Goal: Task Accomplishment & Management: Use online tool/utility

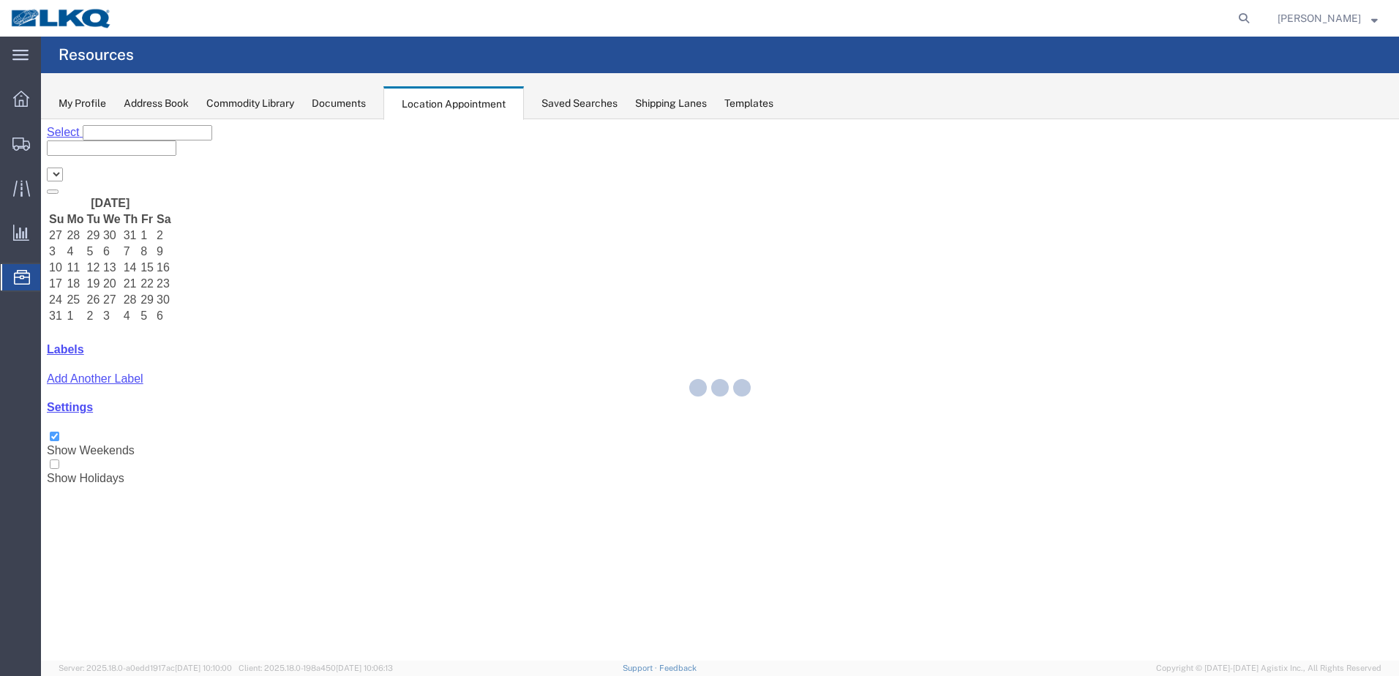
select select "28018"
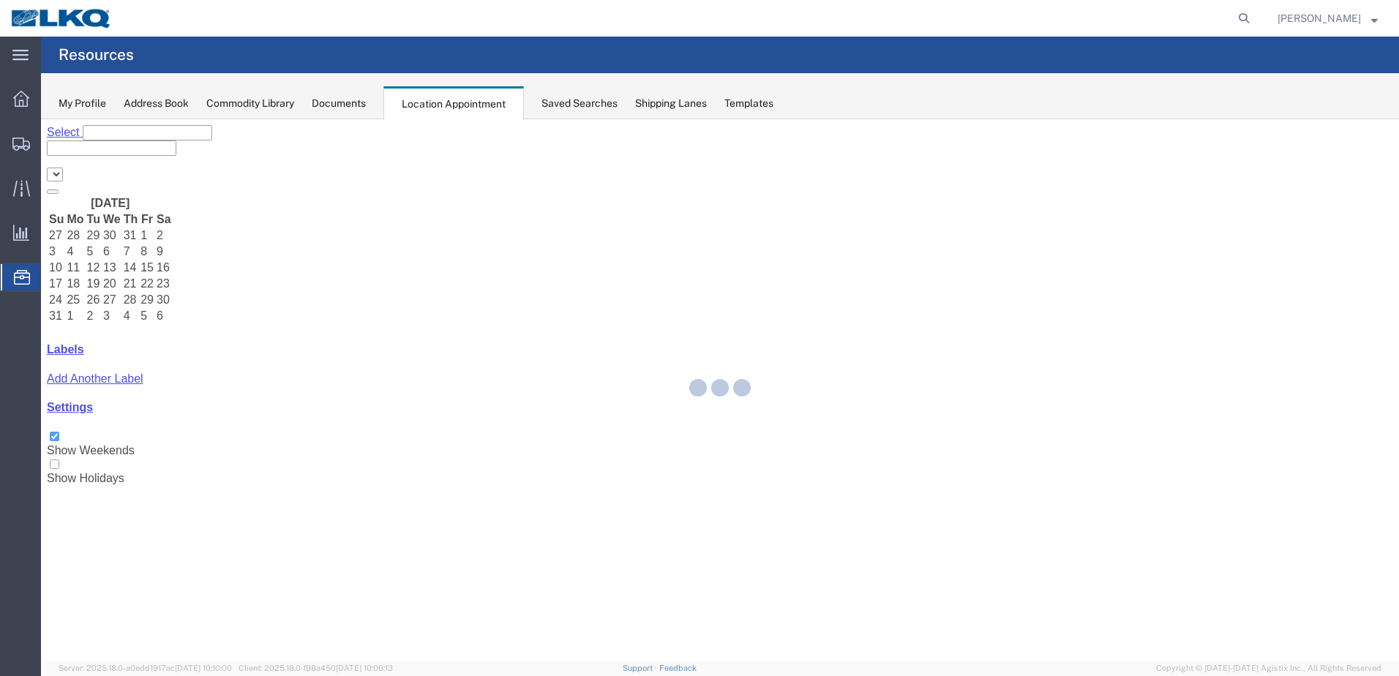
select select "28018"
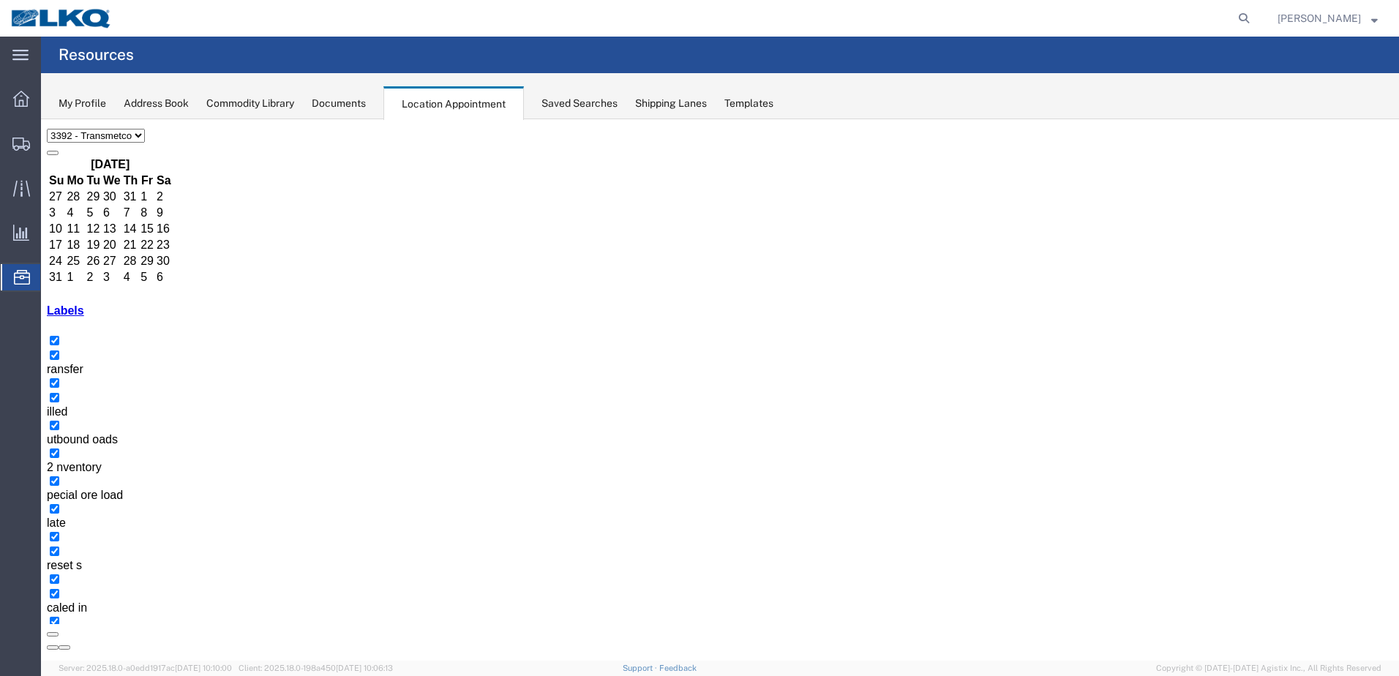
scroll to position [57, 0]
